Goal: Task Accomplishment & Management: Manage account settings

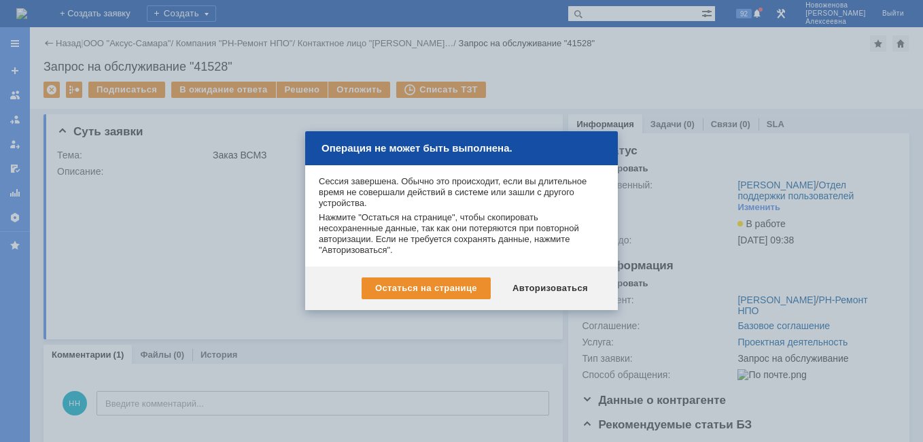
click at [548, 290] on div "Авторизоваться" at bounding box center [550, 288] width 103 height 22
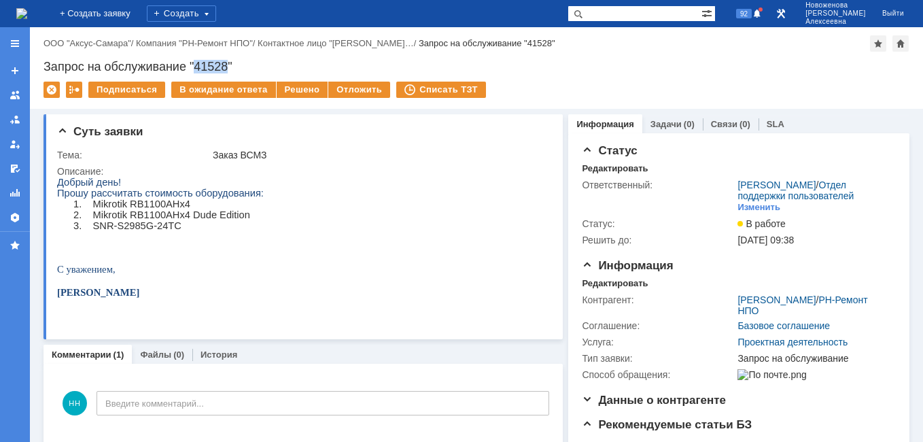
drag, startPoint x: 230, startPoint y: 64, endPoint x: 198, endPoint y: 60, distance: 31.4
click at [198, 60] on div "Запрос на обслуживание "41528"" at bounding box center [475, 67] width 865 height 14
copy div "41528"
drag, startPoint x: 180, startPoint y: 208, endPoint x: 92, endPoint y: 207, distance: 87.6
click at [93, 207] on span "Mikrotik RB1100AHx4" at bounding box center [141, 203] width 97 height 11
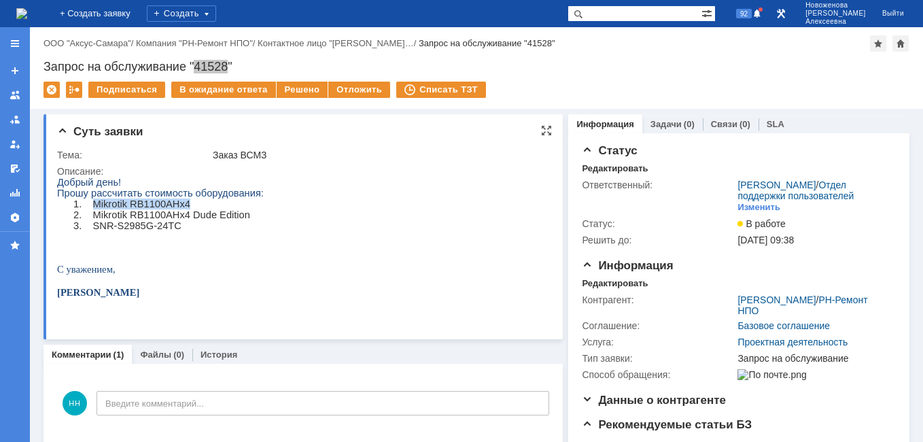
copy span "Mikrotik RB1100AHx4"
click at [27, 9] on img at bounding box center [21, 13] width 11 height 11
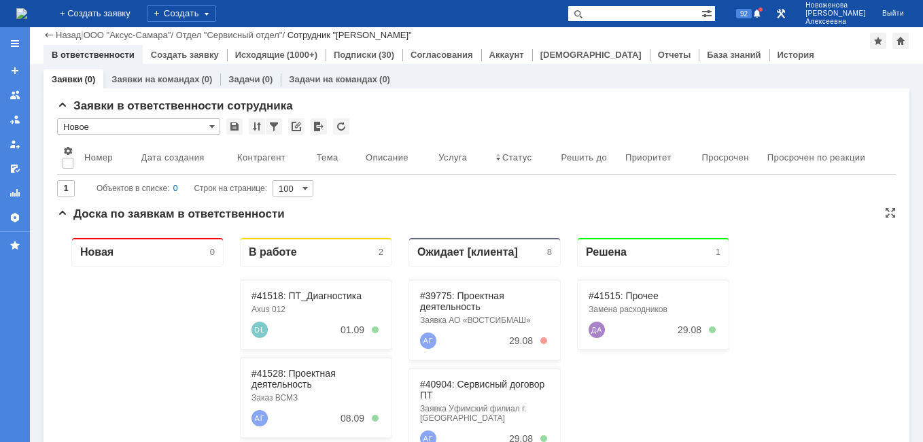
scroll to position [136, 0]
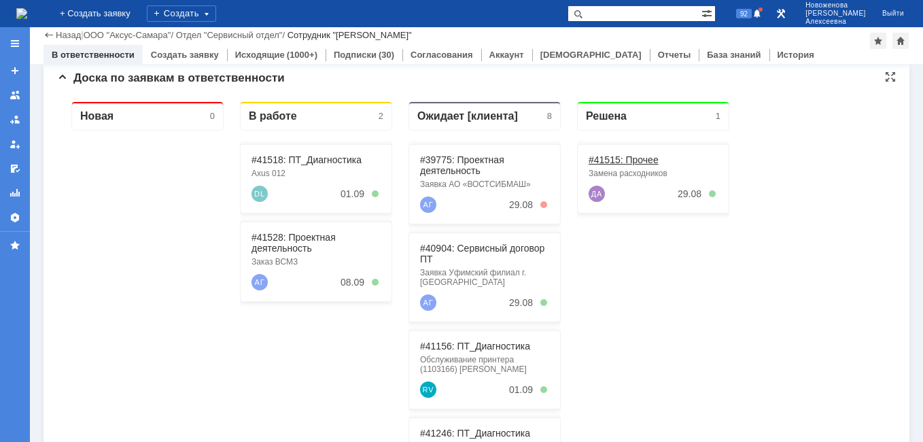
click at [628, 162] on link "#41515: Прочее" at bounding box center [623, 159] width 70 height 11
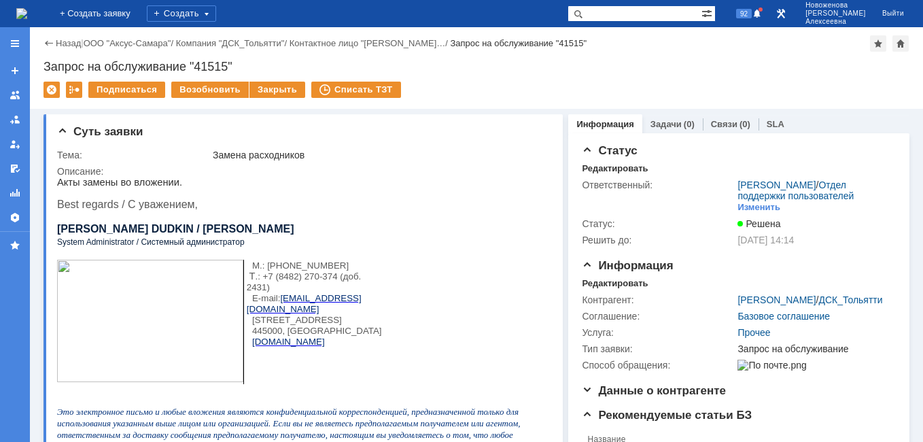
click at [27, 14] on img at bounding box center [21, 13] width 11 height 11
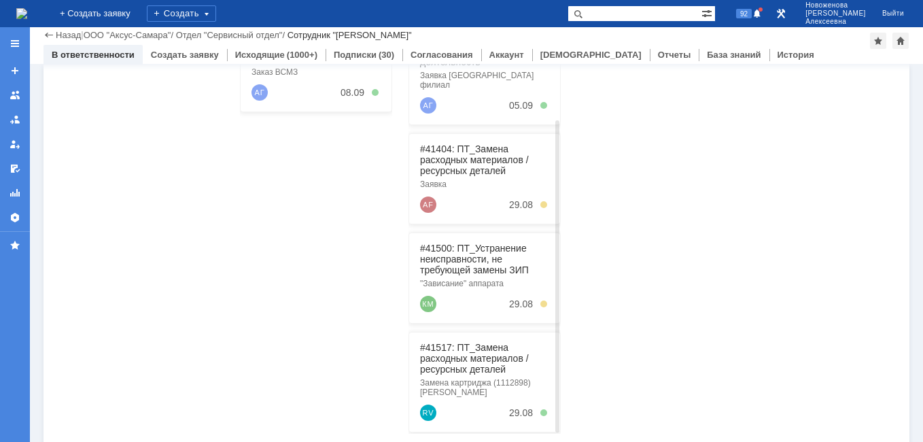
scroll to position [346, 0]
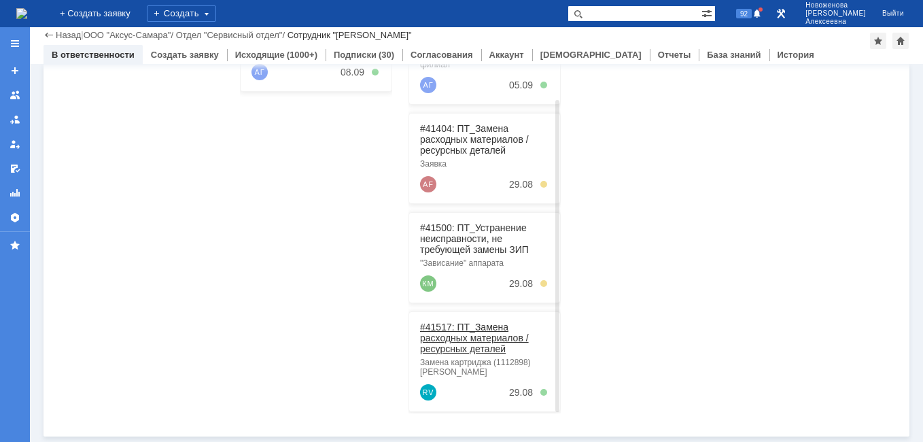
click at [452, 325] on link "#41517: ПТ_Замена расходных материалов / ресурсных деталей" at bounding box center [474, 337] width 109 height 33
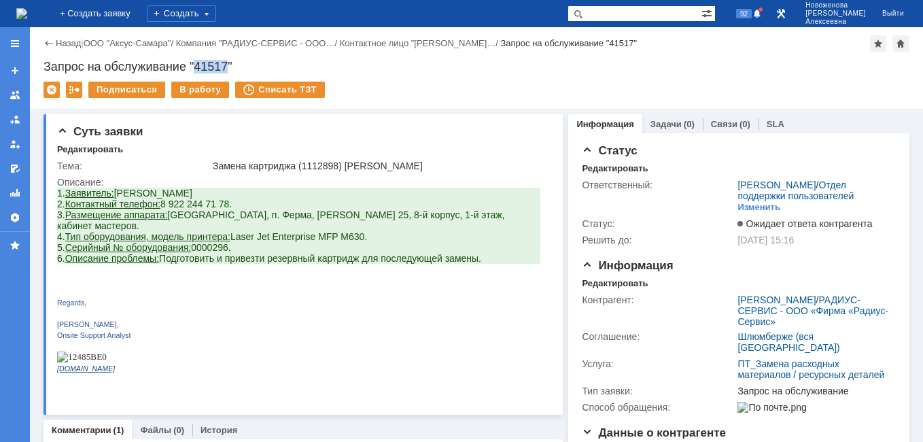
drag, startPoint x: 228, startPoint y: 67, endPoint x: 198, endPoint y: 65, distance: 29.9
click at [198, 65] on div "Запрос на обслуживание "41517"" at bounding box center [475, 67] width 865 height 14
copy div "41517"
